Goal: Information Seeking & Learning: Find specific fact

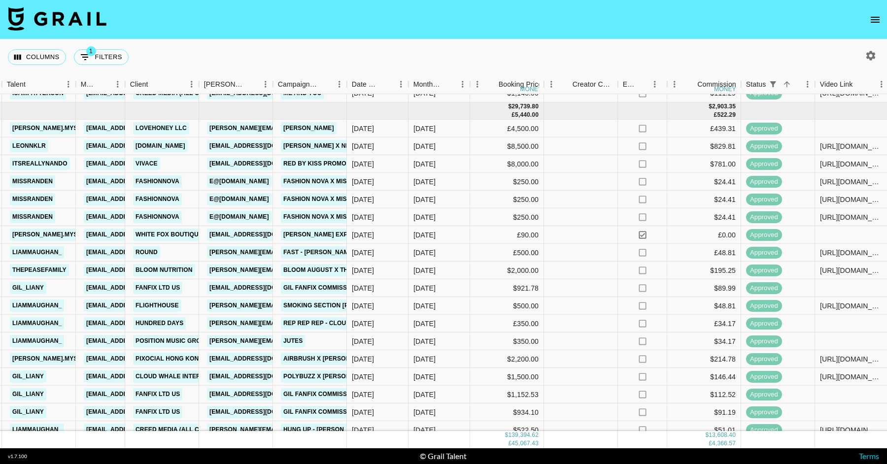
scroll to position [1098, 326]
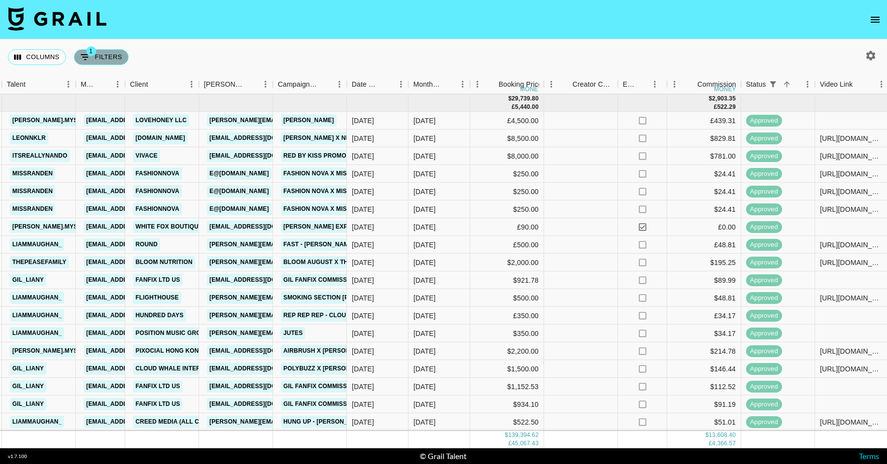
click at [93, 59] on button "1 Filters" at bounding box center [101, 57] width 55 height 16
select select "status"
select select "isNotAnyOf"
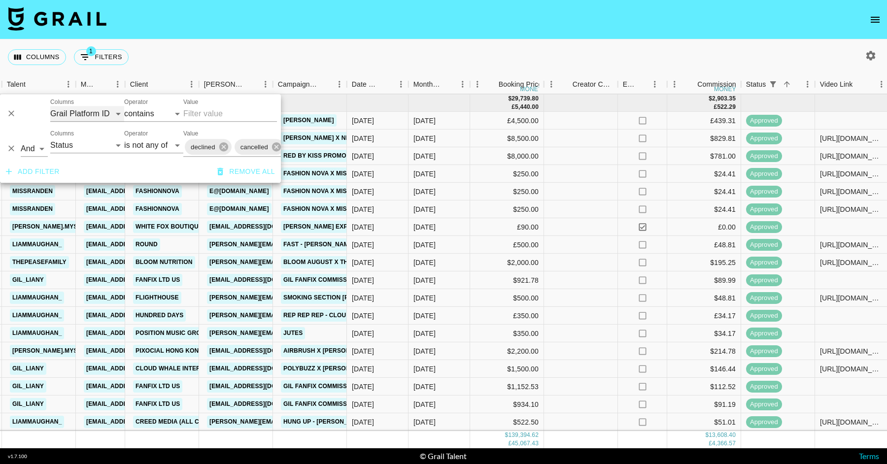
click at [103, 108] on select "Grail Platform ID Airtable ID Talent Manager Client [PERSON_NAME] Campaign (Typ…" at bounding box center [87, 114] width 74 height 16
select select "talentName"
click at [50, 106] on select "Grail Platform ID Airtable ID Talent Manager Client [PERSON_NAME] Campaign (Typ…" at bounding box center [87, 114] width 74 height 16
click at [197, 109] on input "Value" at bounding box center [230, 114] width 94 height 16
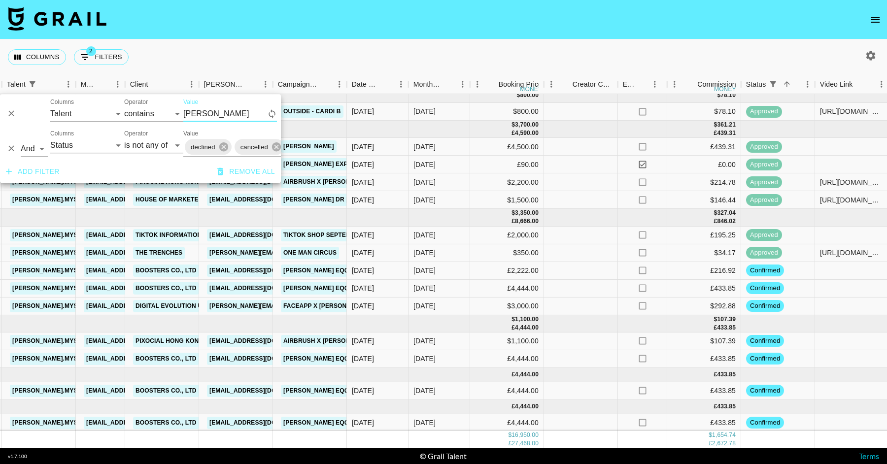
scroll to position [164, 326]
type input "[PERSON_NAME]"
click at [401, 229] on div "[DATE]" at bounding box center [378, 236] width 62 height 18
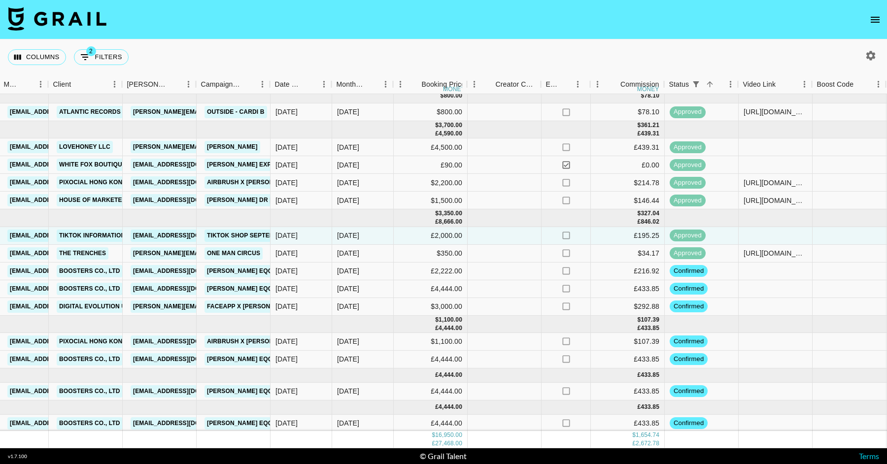
scroll to position [164, 403]
click at [113, 48] on div "Columns 2 Filters + Booking" at bounding box center [70, 56] width 125 height 35
click at [103, 57] on button "2 Filters" at bounding box center [101, 57] width 55 height 16
select select "talentName"
select select "status"
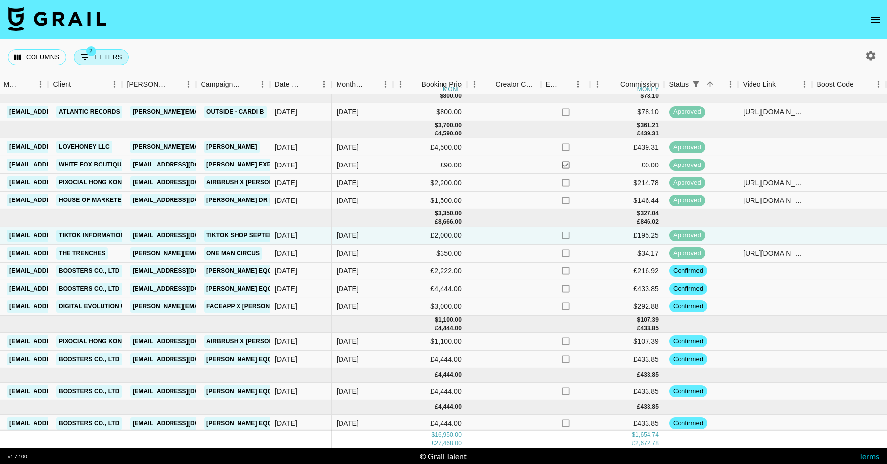
select select "isNotAnyOf"
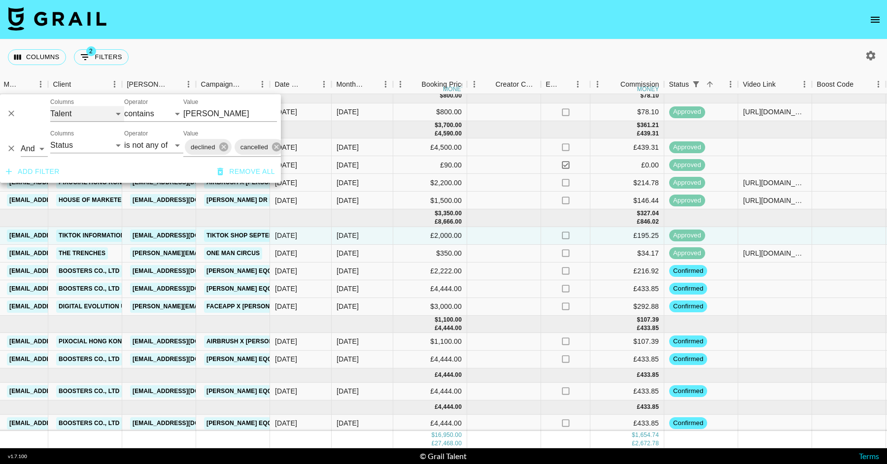
click at [99, 109] on select "Grail Platform ID Airtable ID Talent Manager Client [PERSON_NAME] Campaign (Typ…" at bounding box center [87, 114] width 74 height 16
select select "id"
click at [50, 106] on select "Grail Platform ID Airtable ID Talent Manager Client [PERSON_NAME] Campaign (Typ…" at bounding box center [87, 114] width 74 height 16
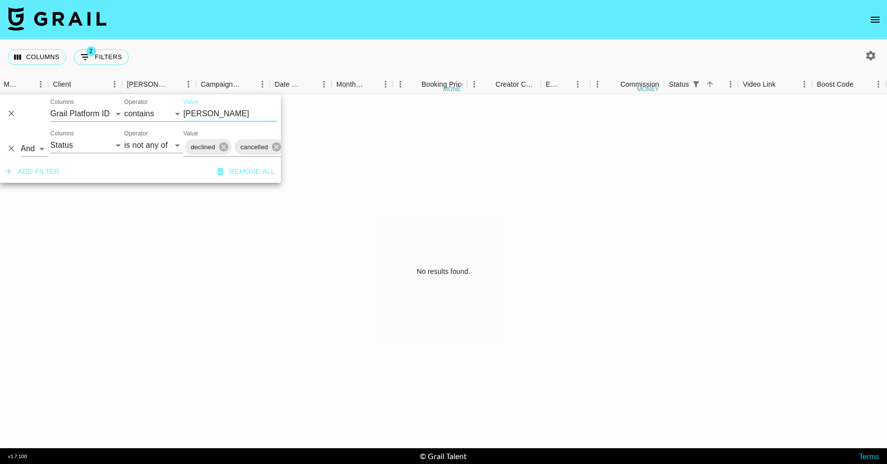
click at [211, 115] on input "[PERSON_NAME]" at bounding box center [230, 114] width 94 height 16
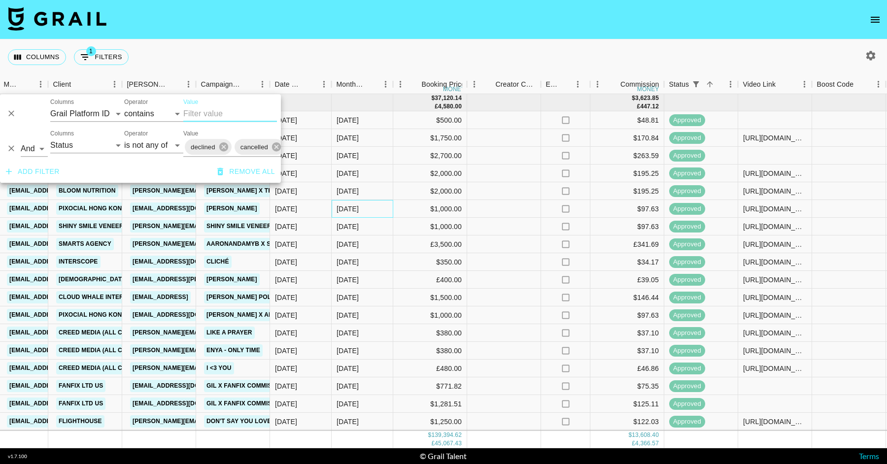
click at [358, 216] on div "[DATE]" at bounding box center [363, 209] width 62 height 18
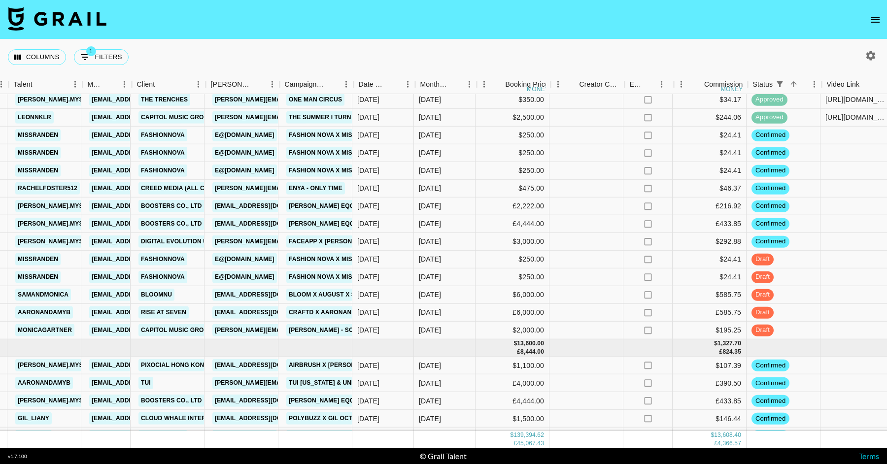
scroll to position [1722, 324]
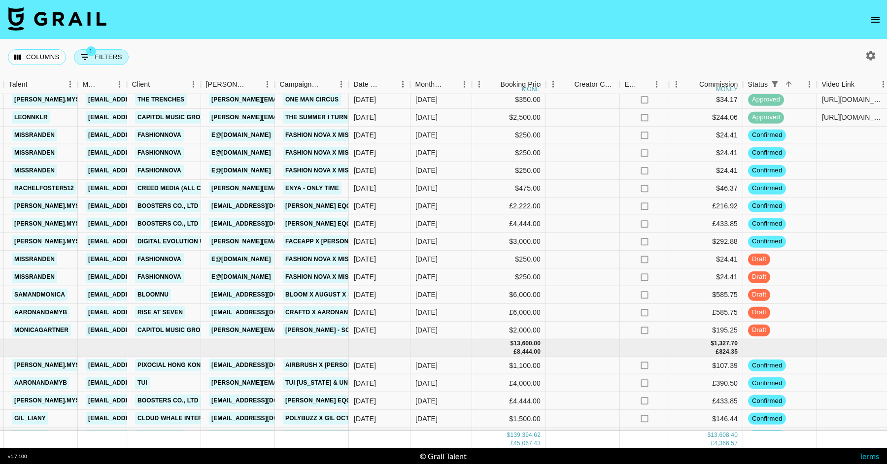
click at [104, 72] on div "Columns 1 Filters + Booking" at bounding box center [70, 56] width 125 height 35
click at [107, 53] on button "1 Filters" at bounding box center [101, 57] width 55 height 16
select select "status"
select select "isNotAnyOf"
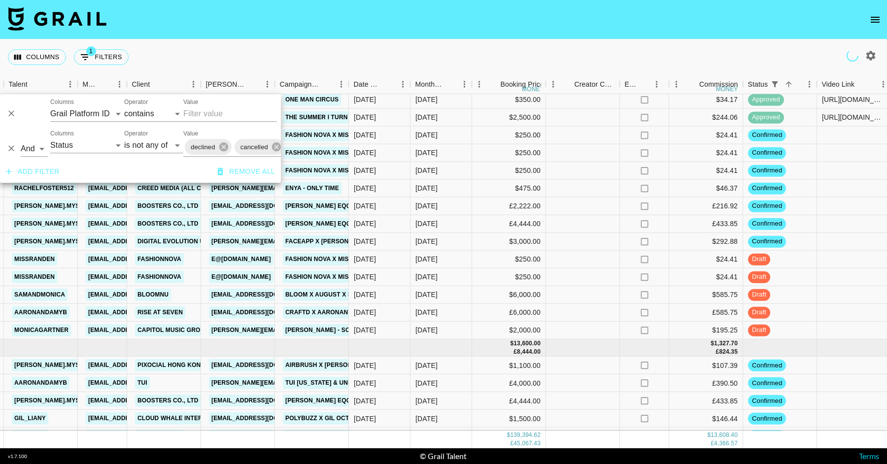
click at [96, 104] on div "Columns Grail Platform ID Airtable ID Talent Manager Client [PERSON_NAME] Campa…" at bounding box center [87, 110] width 74 height 24
click at [94, 114] on select "Grail Platform ID Airtable ID Talent Manager Client [PERSON_NAME] Campaign (Typ…" at bounding box center [87, 114] width 74 height 16
select select "talentName"
click at [50, 106] on select "Grail Platform ID Airtable ID Talent Manager Client [PERSON_NAME] Campaign (Typ…" at bounding box center [87, 114] width 74 height 16
click at [196, 113] on input "Value" at bounding box center [230, 114] width 94 height 16
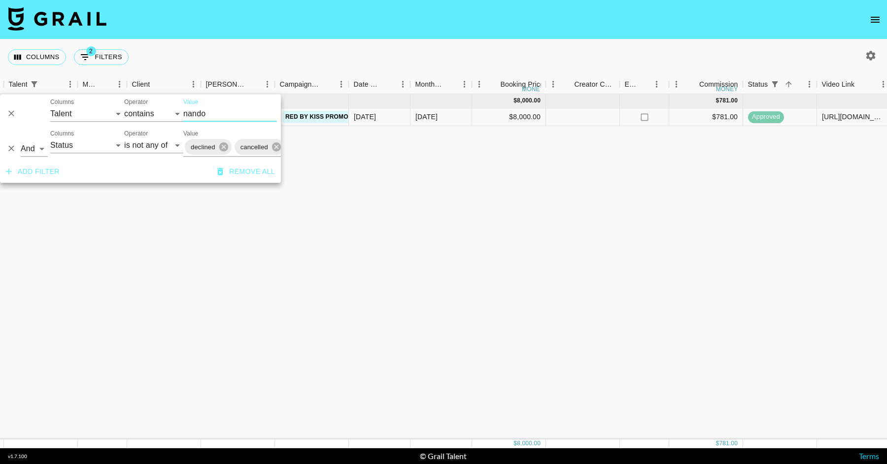
scroll to position [0, 324]
type input "nando"
click at [426, 232] on div "[DATE] ( 1 ) $ 8,000.00 $ 781.00 TekNk4yntJGx2PY0uqu8 recgwgNrZS3XvUl6J itsreal…" at bounding box center [635, 266] width 1919 height 345
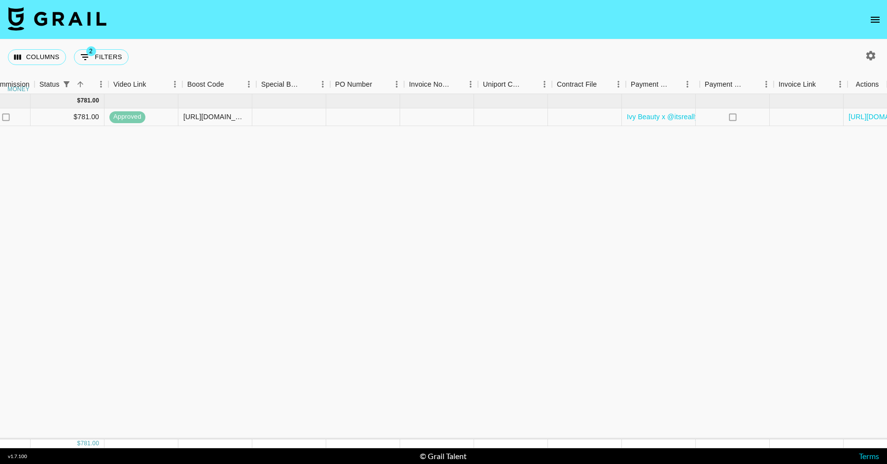
scroll to position [0, 1032]
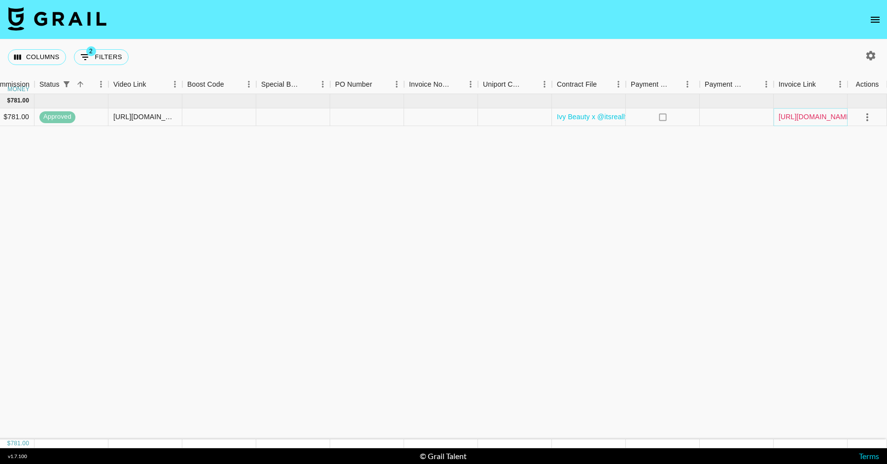
click at [789, 118] on link "[URL][DOMAIN_NAME]" at bounding box center [815, 117] width 74 height 10
